Goal: Find specific page/section: Find specific page/section

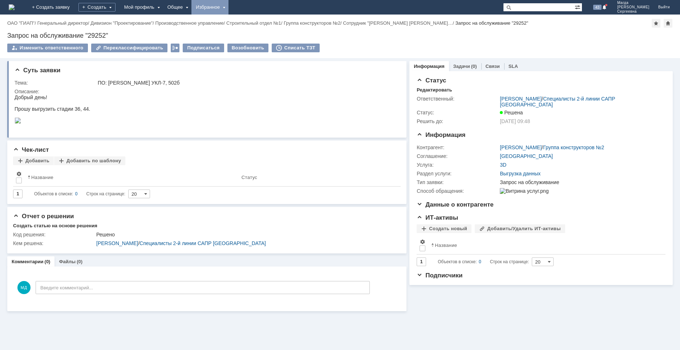
click at [228, 7] on div "Избранное" at bounding box center [209, 7] width 37 height 15
click at [243, 24] on link "Команда "Специалисты 2-й линии САПР [GEOGRAPHIC_DATA]"/Активности" at bounding box center [220, 33] width 55 height 32
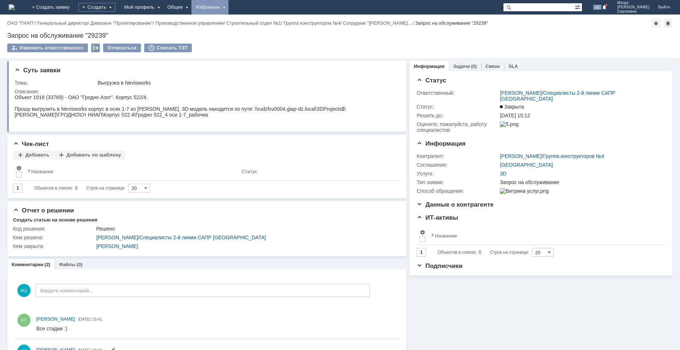
click at [228, 6] on div "Избранное" at bounding box center [209, 7] width 37 height 15
click at [248, 24] on link "Команда "Специалисты 2-й линии САПР [GEOGRAPHIC_DATA]"/Активности" at bounding box center [220, 33] width 55 height 32
